Goal: Navigation & Orientation: Find specific page/section

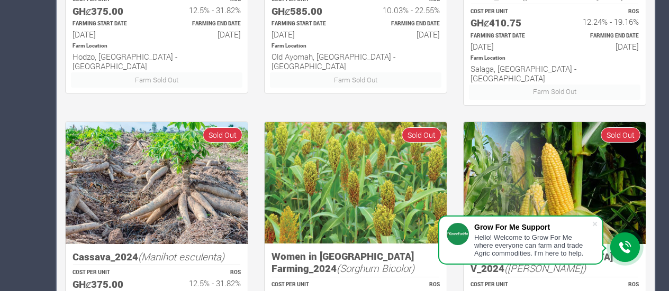
scroll to position [750, 0]
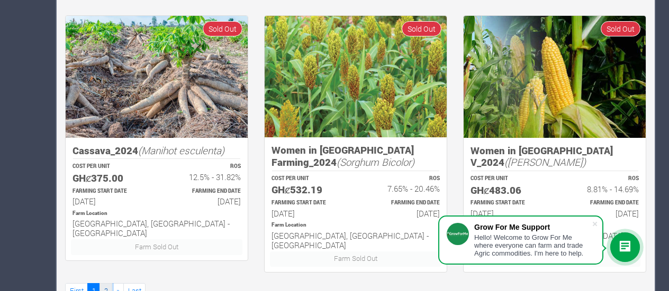
click at [107, 284] on link "2" at bounding box center [105, 291] width 13 height 15
